Goal: Book appointment/travel/reservation

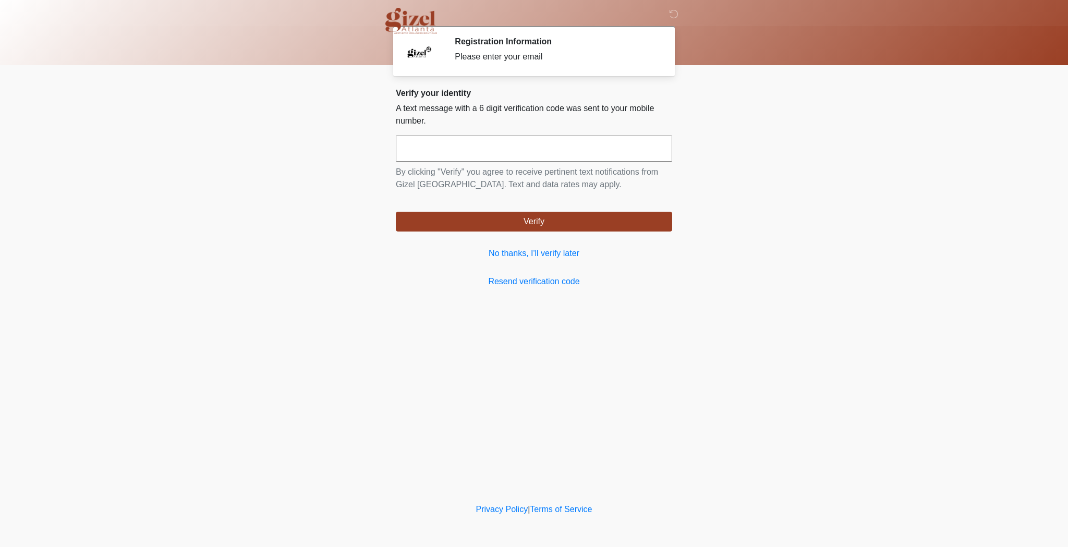
click at [452, 150] on input "text" at bounding box center [534, 149] width 276 height 26
click at [543, 256] on link "No thanks, I'll verify later" at bounding box center [534, 253] width 276 height 13
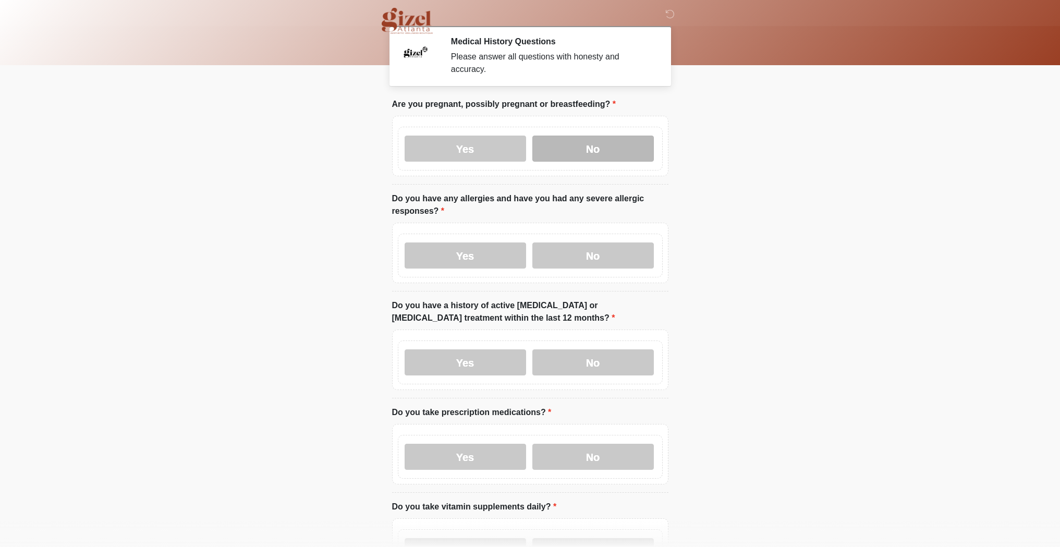
click at [576, 139] on label "No" at bounding box center [594, 149] width 122 height 26
click at [588, 260] on label "No" at bounding box center [594, 256] width 122 height 26
click at [572, 367] on label "No" at bounding box center [594, 362] width 122 height 26
click at [582, 454] on label "No" at bounding box center [594, 457] width 122 height 26
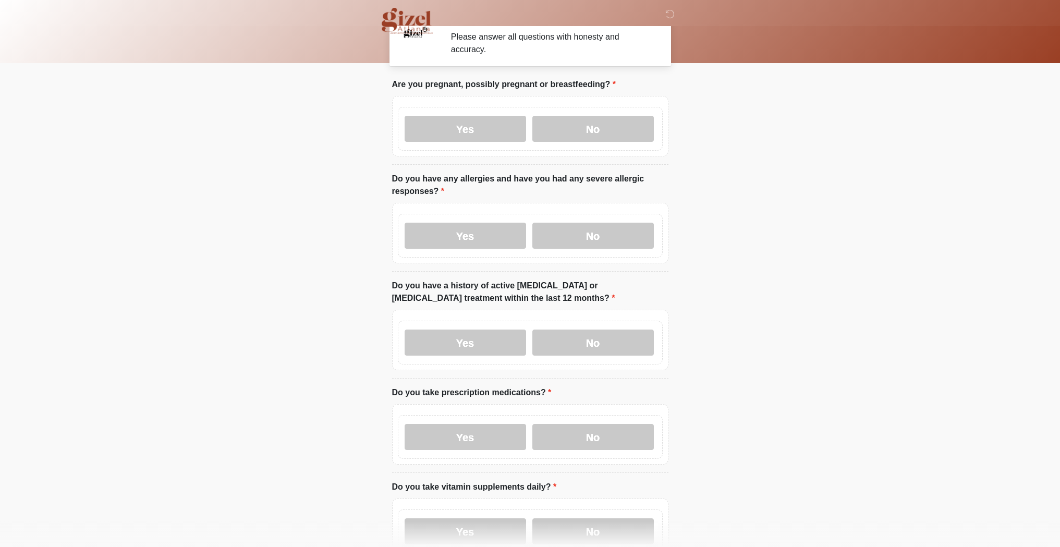
scroll to position [78, 0]
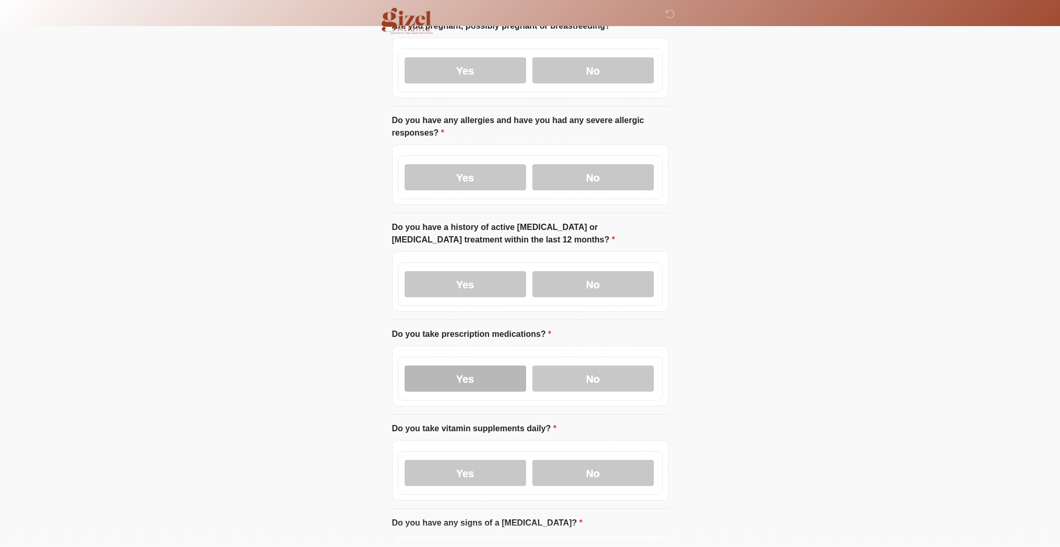
click at [452, 392] on div "Yes No" at bounding box center [530, 379] width 265 height 44
click at [600, 476] on label "No" at bounding box center [594, 473] width 122 height 26
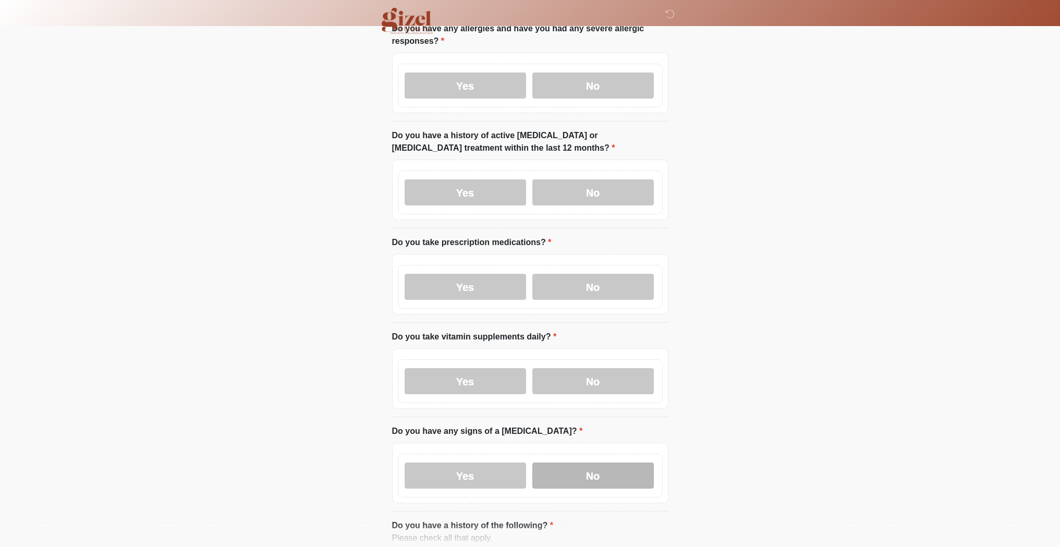
click at [598, 476] on label "No" at bounding box center [594, 476] width 122 height 26
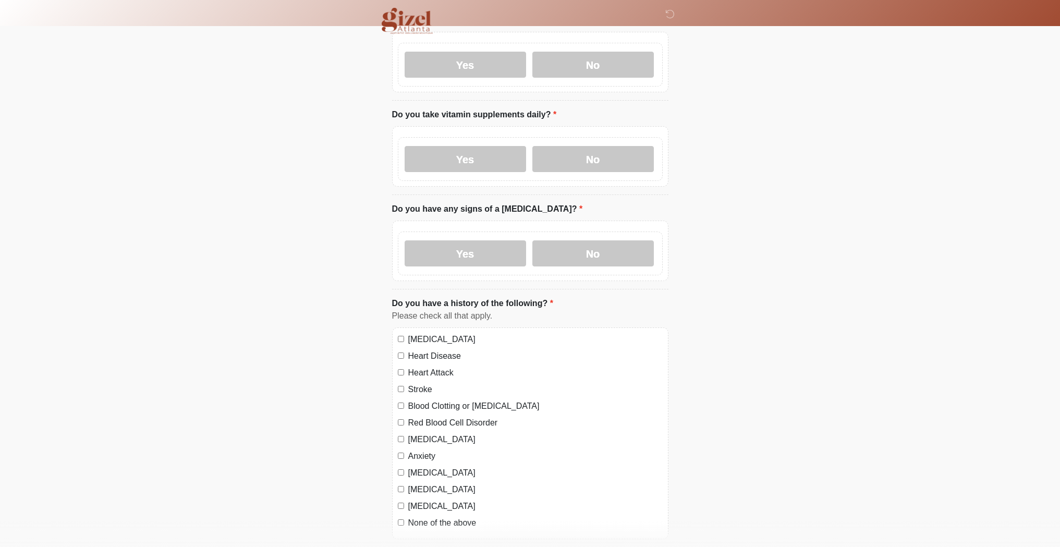
scroll to position [737, 0]
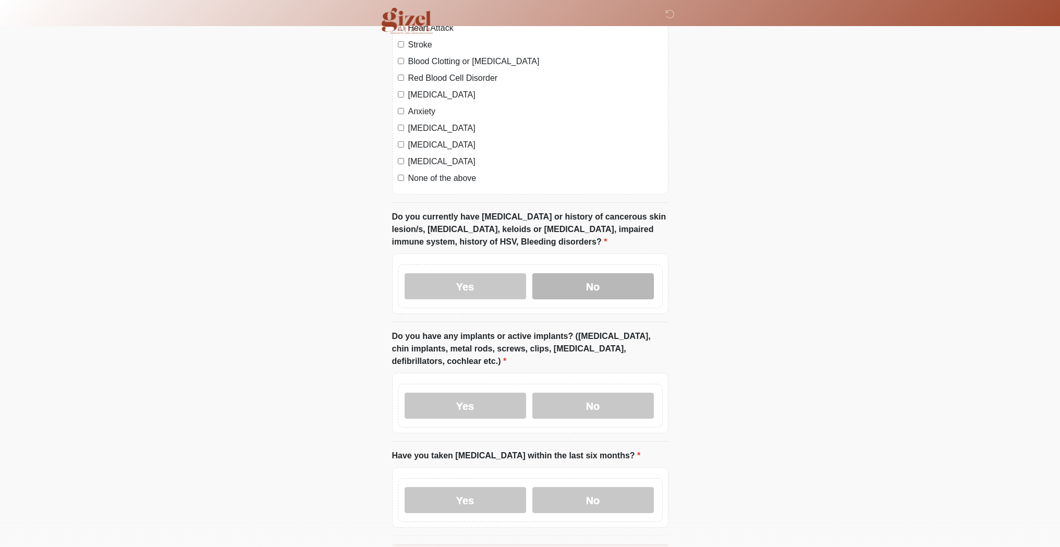
click at [590, 273] on label "No" at bounding box center [594, 286] width 122 height 26
click at [607, 409] on label "No" at bounding box center [594, 406] width 122 height 26
drag, startPoint x: 592, startPoint y: 488, endPoint x: 564, endPoint y: 440, distance: 55.4
click at [592, 488] on label "No" at bounding box center [594, 500] width 122 height 26
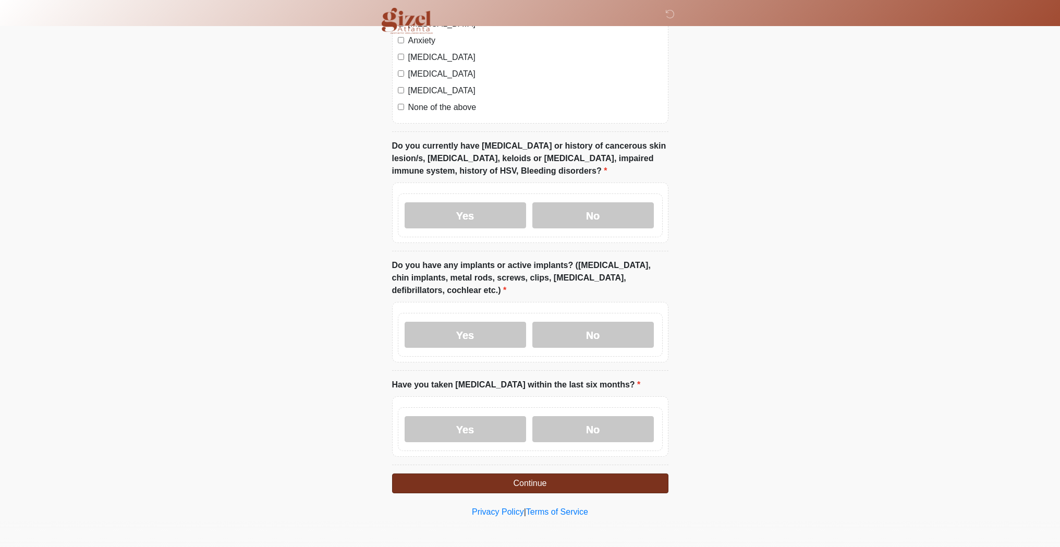
click at [535, 486] on button "Continue" at bounding box center [530, 484] width 276 height 20
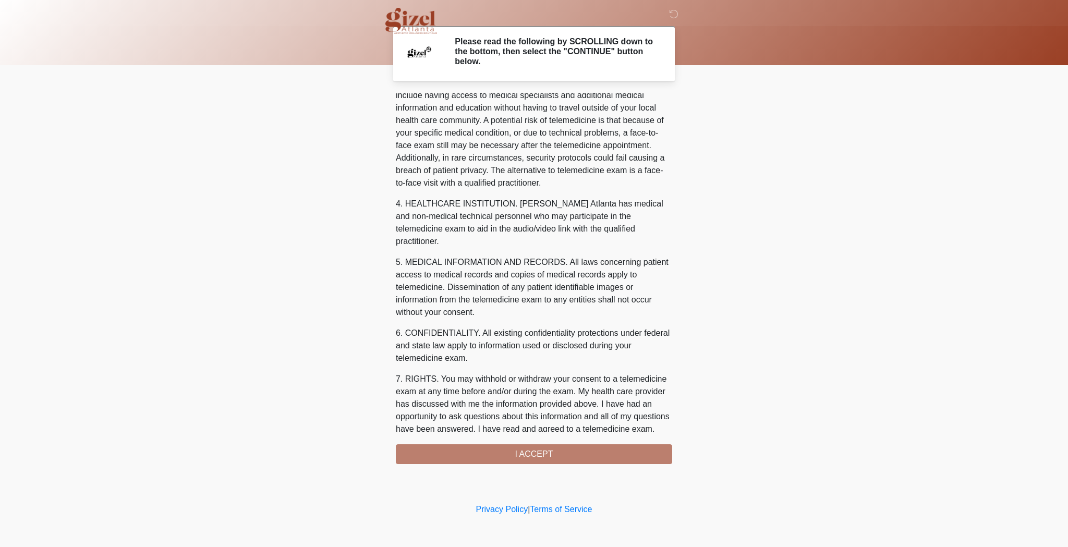
scroll to position [267, 0]
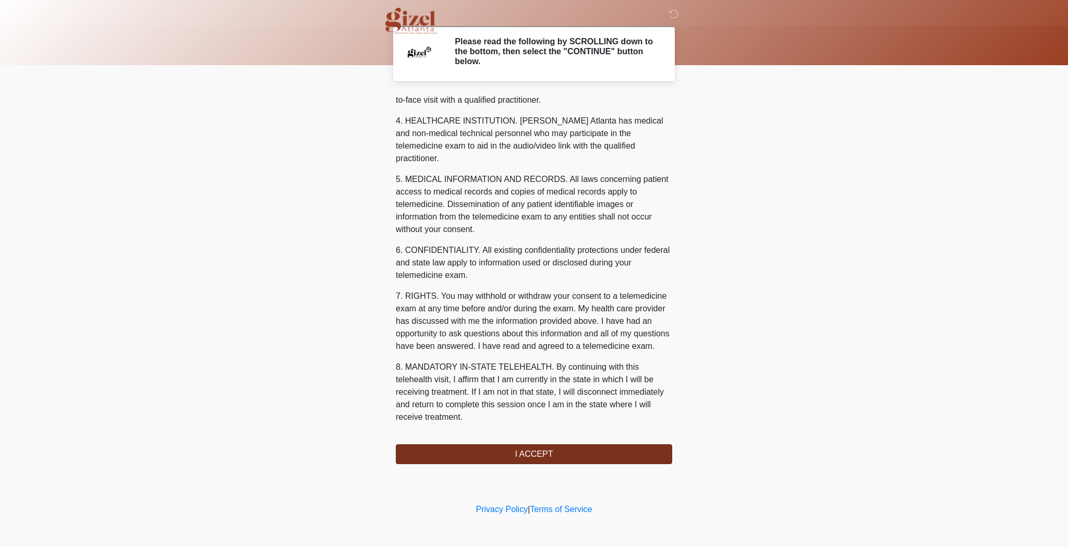
click at [525, 461] on button "I ACCEPT" at bounding box center [534, 454] width 276 height 20
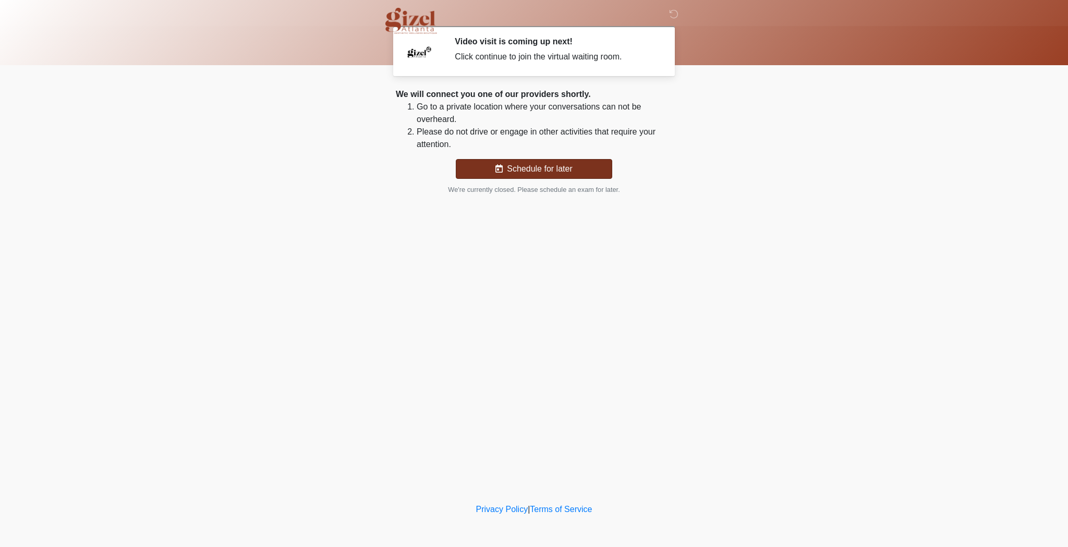
click at [596, 172] on button "Schedule for later" at bounding box center [534, 169] width 156 height 20
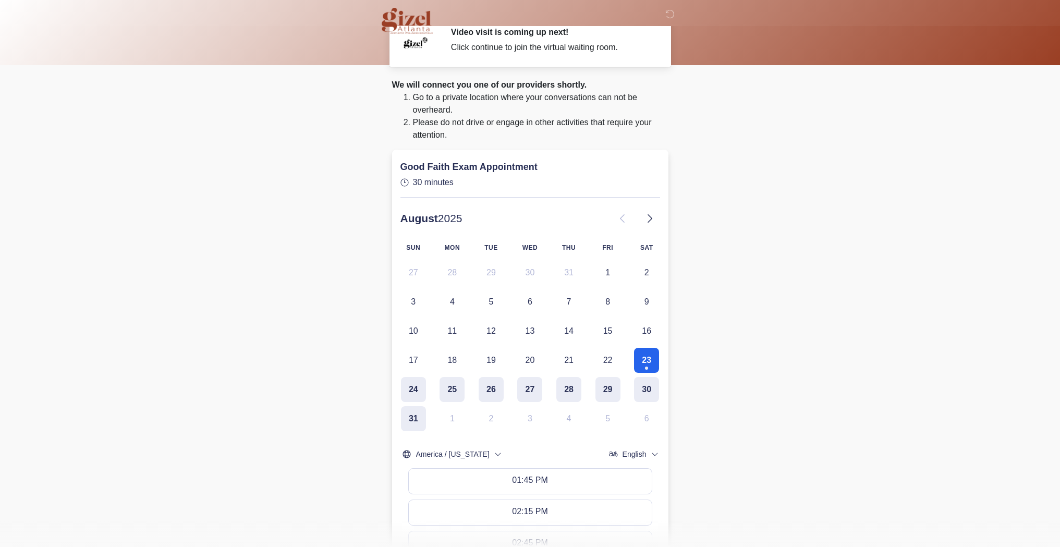
scroll to position [95, 0]
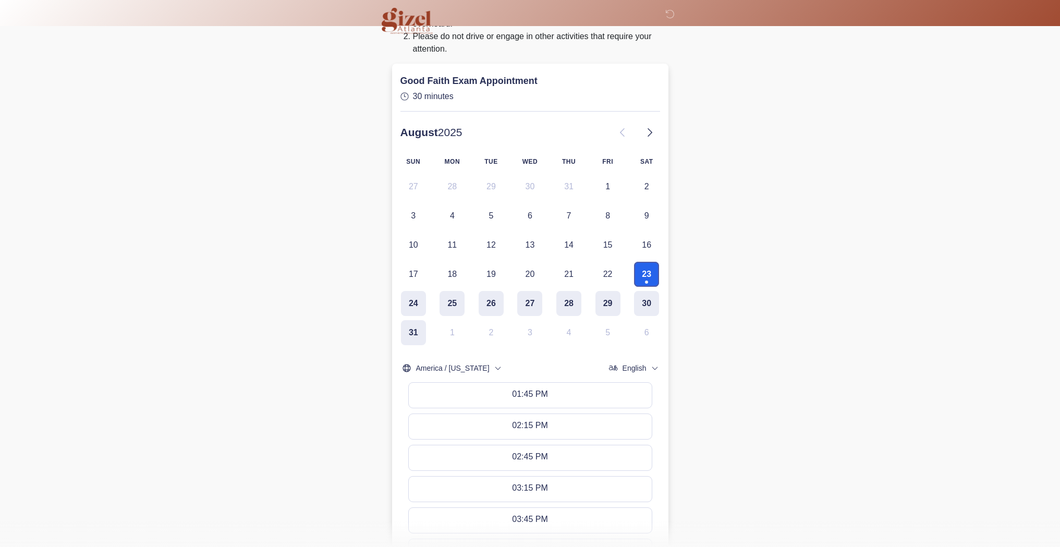
click at [644, 268] on button "23" at bounding box center [646, 274] width 25 height 25
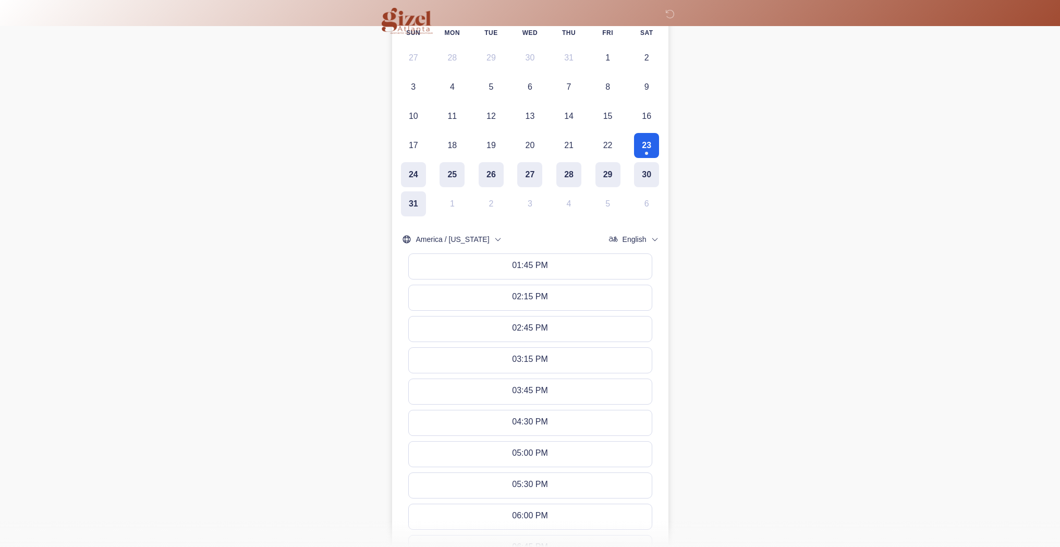
scroll to position [365, 0]
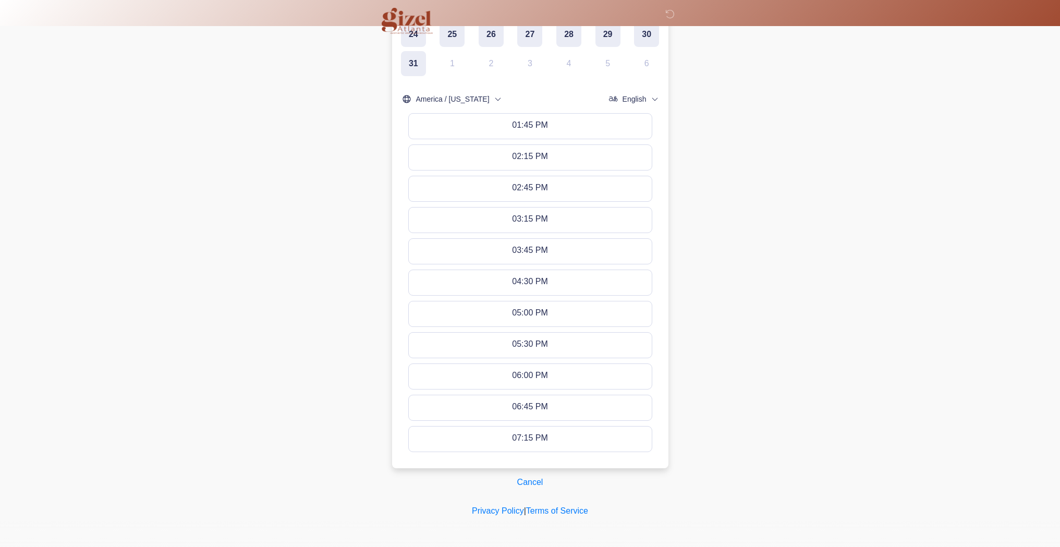
click at [379, 84] on div "‎ ‎ Video visit is coming up next! Click continue to join the virtual waiting r…" at bounding box center [530, 69] width 313 height 847
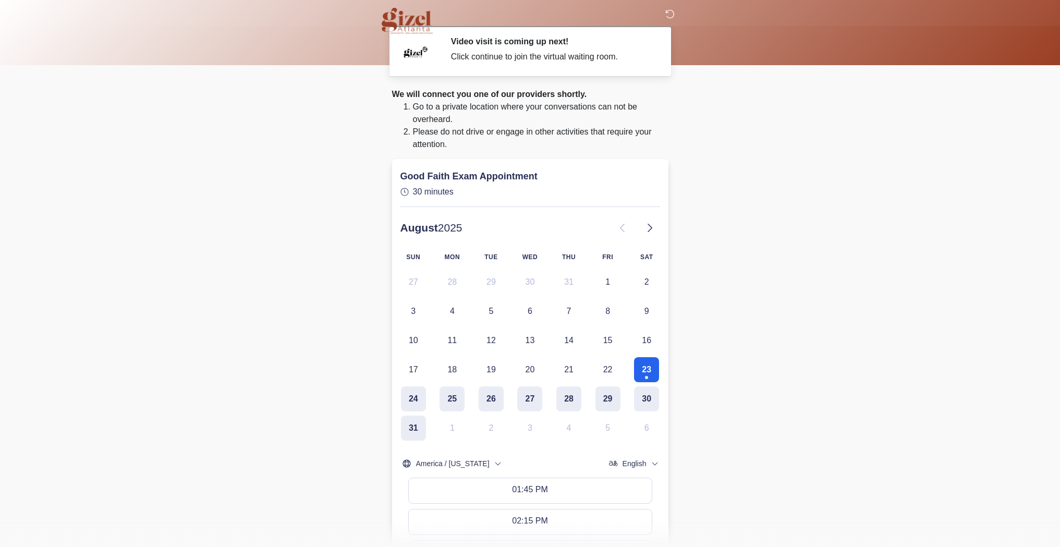
click at [671, 16] on icon at bounding box center [670, 13] width 9 height 9
